Goal: Task Accomplishment & Management: Use online tool/utility

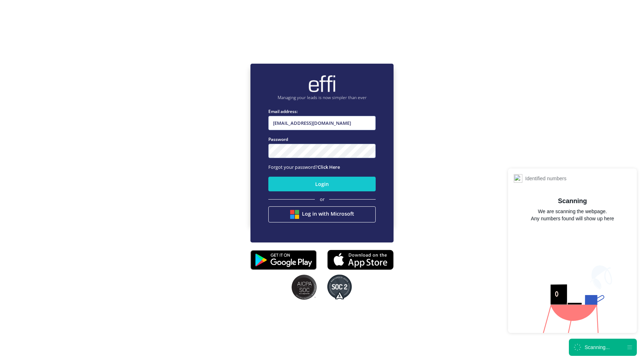
click at [318, 126] on input "[EMAIL_ADDRESS][DOMAIN_NAME]" at bounding box center [321, 123] width 107 height 14
type input "[EMAIL_ADDRESS][DOMAIN_NAME]"
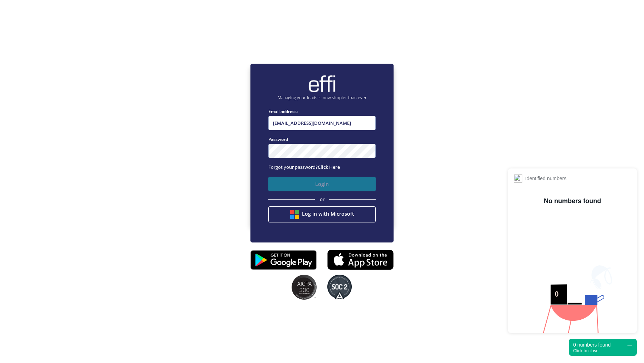
click at [288, 180] on button "Login" at bounding box center [321, 184] width 107 height 15
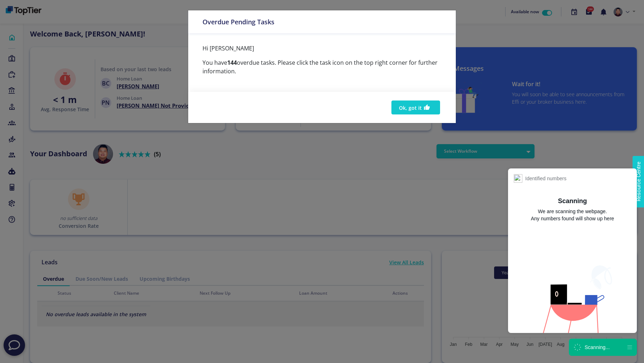
click at [10, 75] on div "Overdue Pending Tasks Hi Andy You have 144 overdue tasks. Please click the task…" at bounding box center [322, 181] width 644 height 363
click at [412, 106] on button "Ok, got it" at bounding box center [415, 108] width 49 height 14
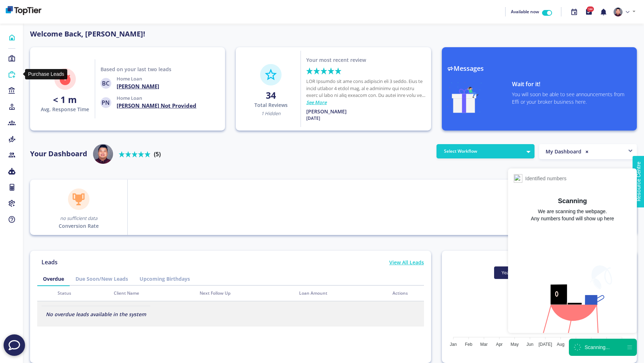
click at [9, 76] on icon at bounding box center [12, 74] width 8 height 7
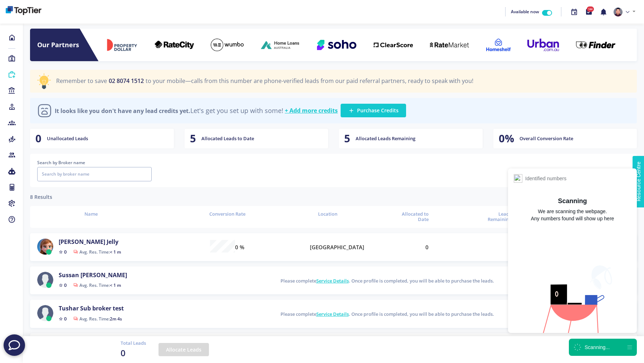
scroll to position [17, 603]
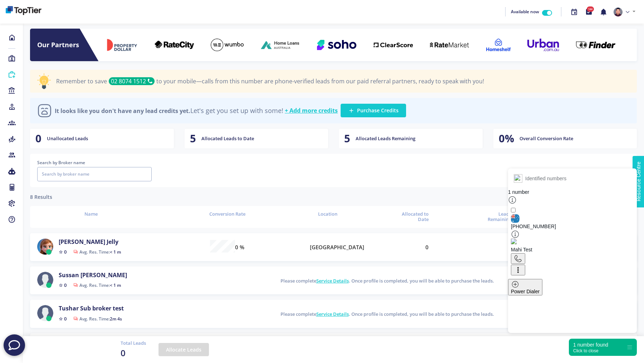
click at [593, 352] on div "Click to close" at bounding box center [590, 350] width 35 height 5
